Goal: Transaction & Acquisition: Subscribe to service/newsletter

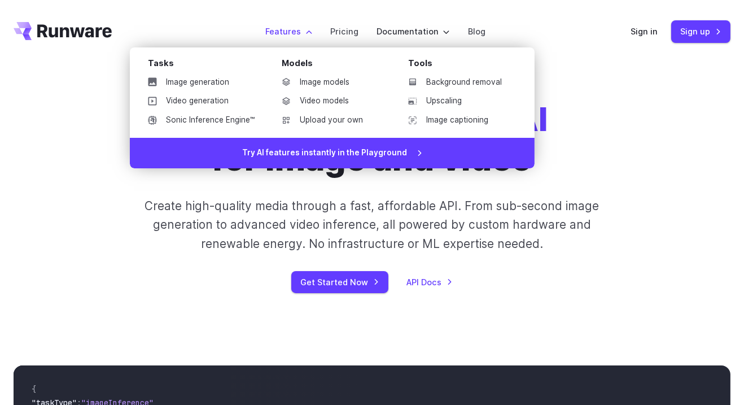
click at [312, 32] on label "Features" at bounding box center [288, 31] width 47 height 13
click at [213, 97] on link "Video generation" at bounding box center [201, 101] width 125 height 17
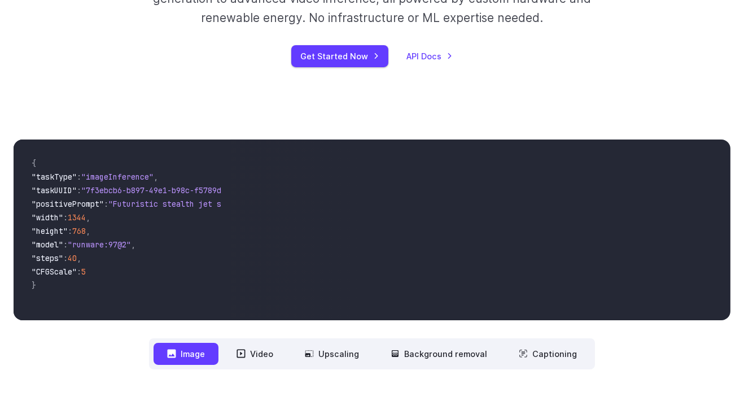
scroll to position [226, 0]
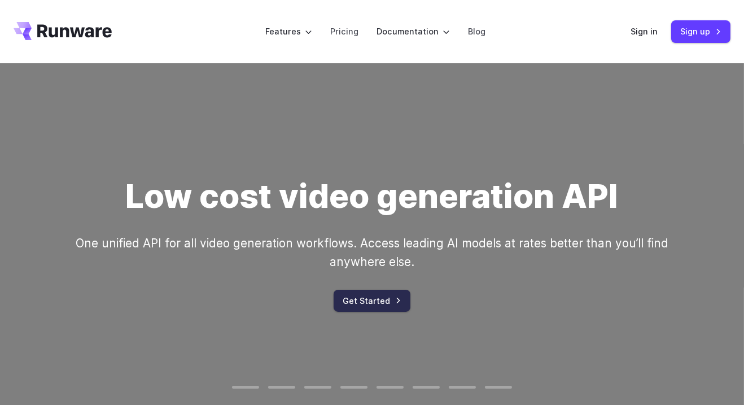
click at [374, 308] on link "Get Started" at bounding box center [372, 301] width 77 height 22
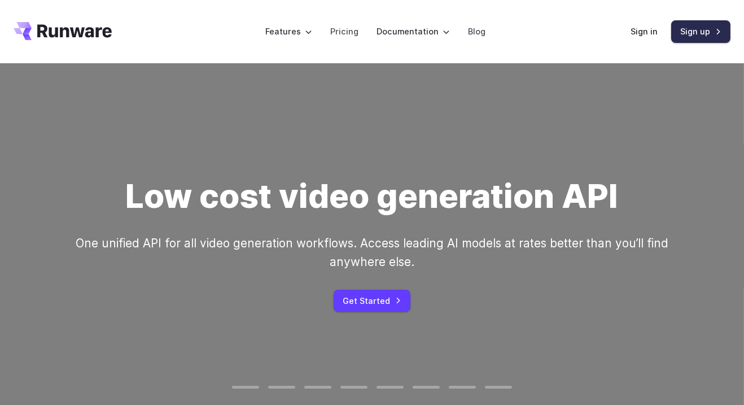
click at [705, 28] on link "Sign up" at bounding box center [700, 31] width 59 height 22
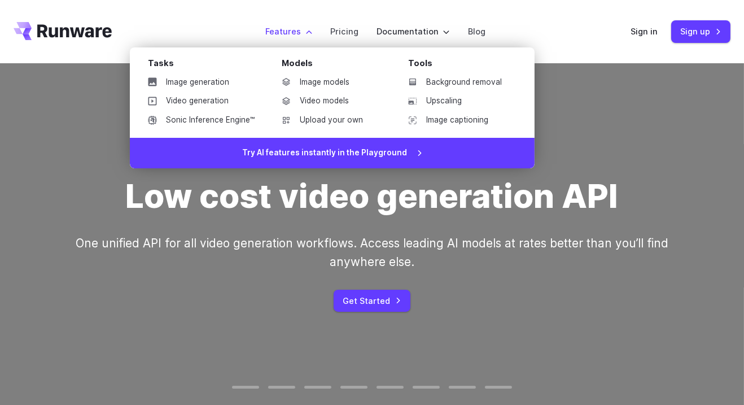
click at [294, 34] on label "Features" at bounding box center [288, 31] width 47 height 13
click at [436, 98] on link "Upscaling" at bounding box center [457, 101] width 117 height 17
